Goal: Transaction & Acquisition: Book appointment/travel/reservation

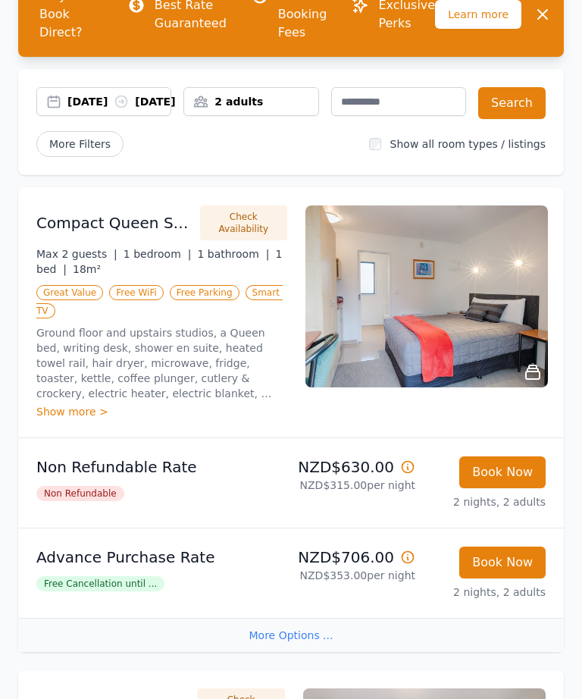
scroll to position [105, 0]
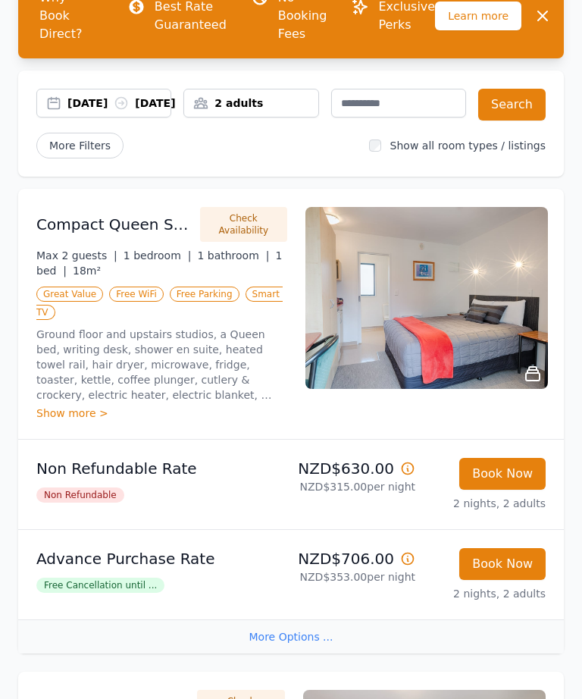
click at [83, 421] on div "Show more >" at bounding box center [161, 413] width 251 height 15
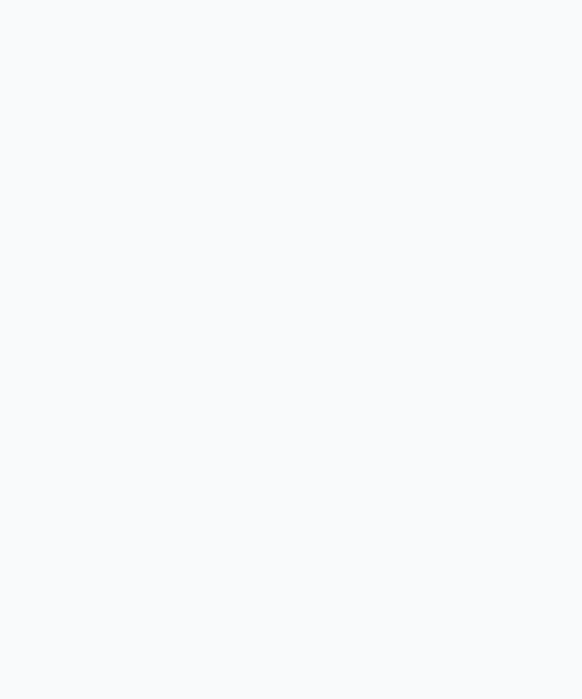
scroll to position [1, 0]
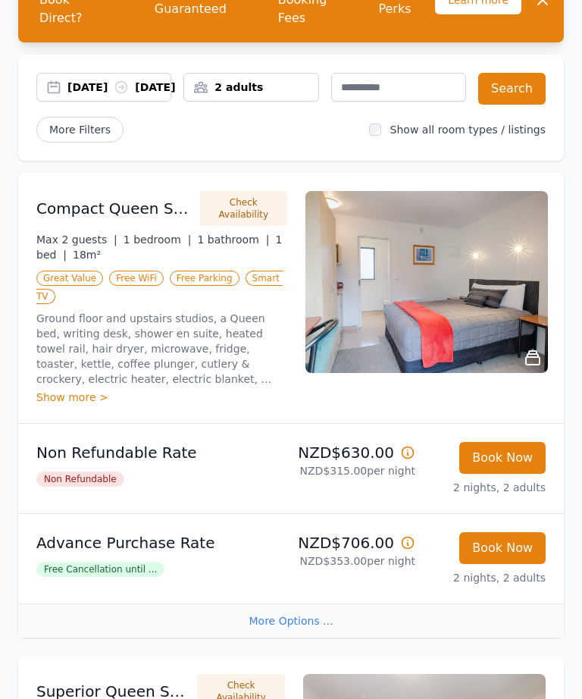
scroll to position [121, 0]
click at [421, 73] on input "text" at bounding box center [398, 87] width 135 height 29
click at [420, 73] on input "text" at bounding box center [398, 87] width 135 height 29
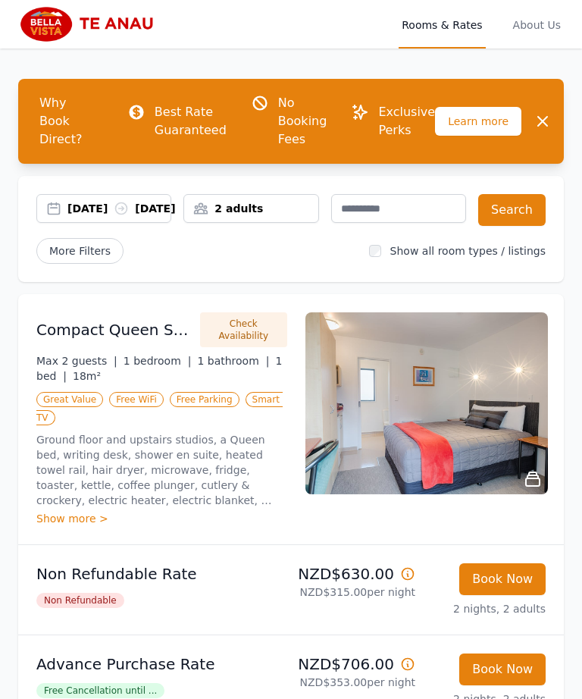
scroll to position [0, 0]
click at [58, 116] on span "Why Book Direct?" at bounding box center [65, 121] width 76 height 67
click at [64, 106] on span "Why Book Direct?" at bounding box center [65, 121] width 76 height 67
click at [189, 107] on p "Best Rate Guaranteed" at bounding box center [191, 121] width 72 height 36
